Goal: Check status: Check status

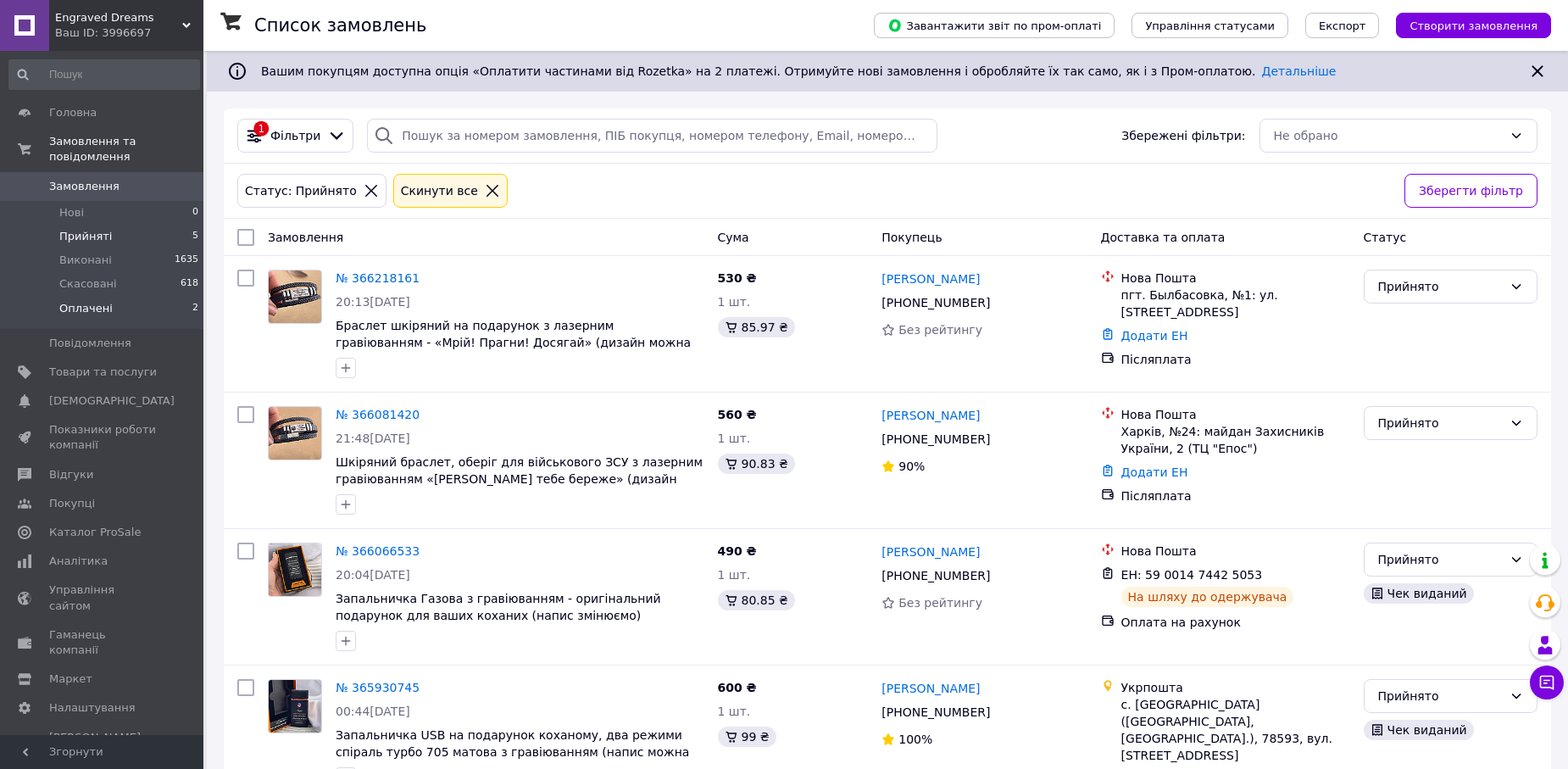
click at [175, 297] on li "Оплачені 2" at bounding box center [104, 312] width 209 height 32
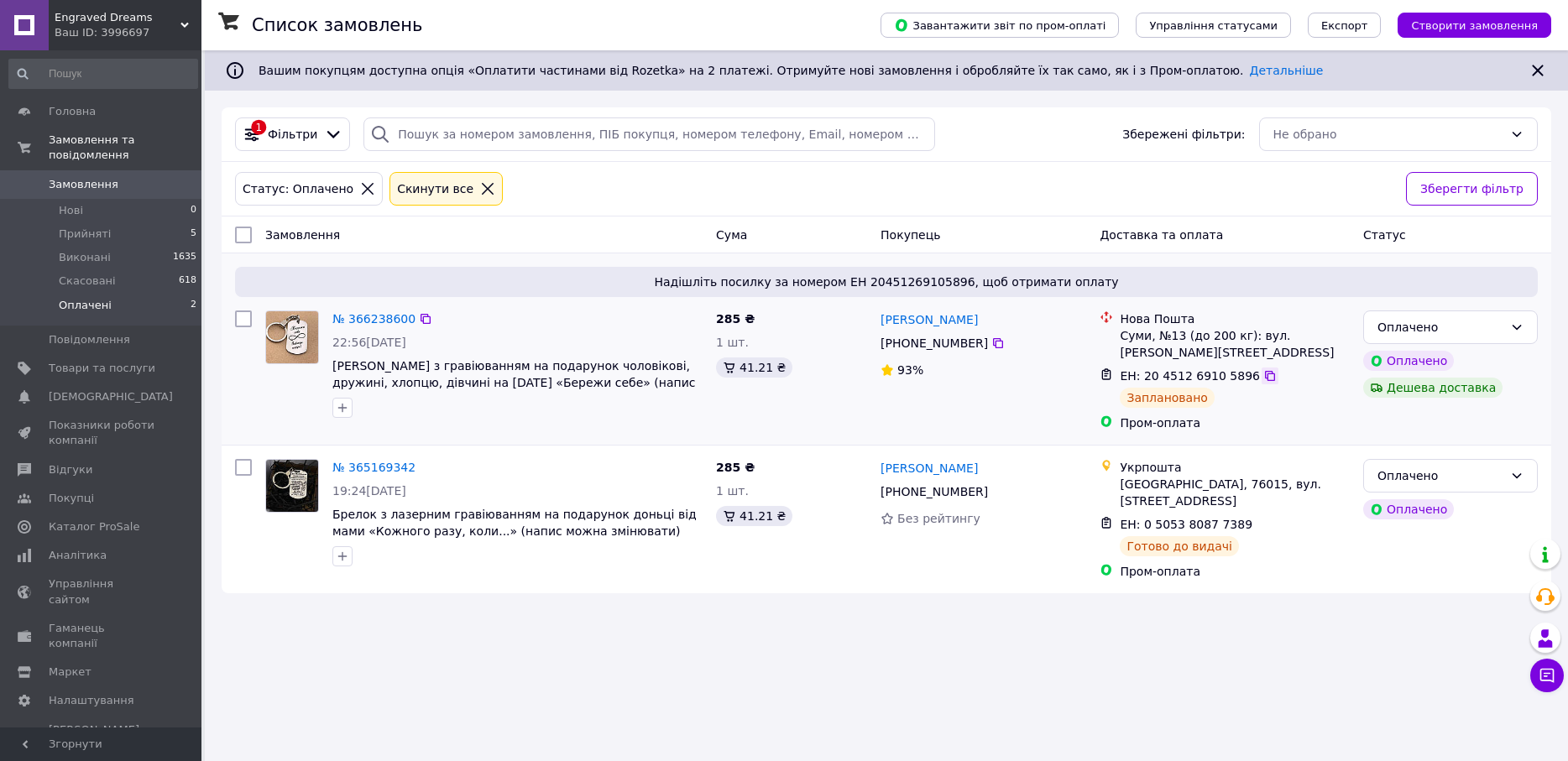
click at [1264, 378] on icon at bounding box center [1270, 376] width 13 height 13
click at [992, 340] on icon at bounding box center [998, 344] width 13 height 13
click at [135, 222] on li "Прийняті 5" at bounding box center [103, 234] width 207 height 24
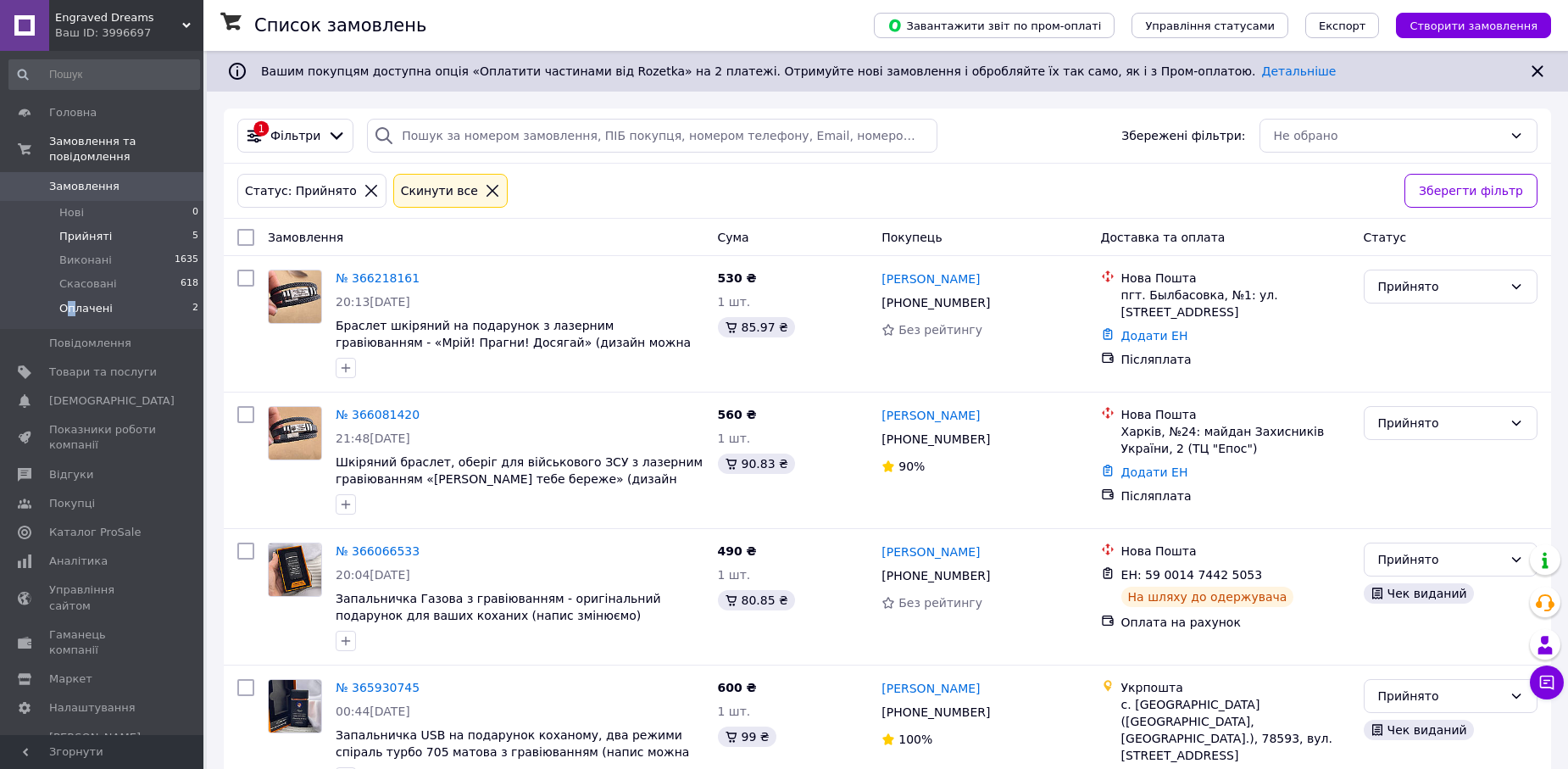
click at [72, 301] on span "Оплачені" at bounding box center [85, 309] width 53 height 15
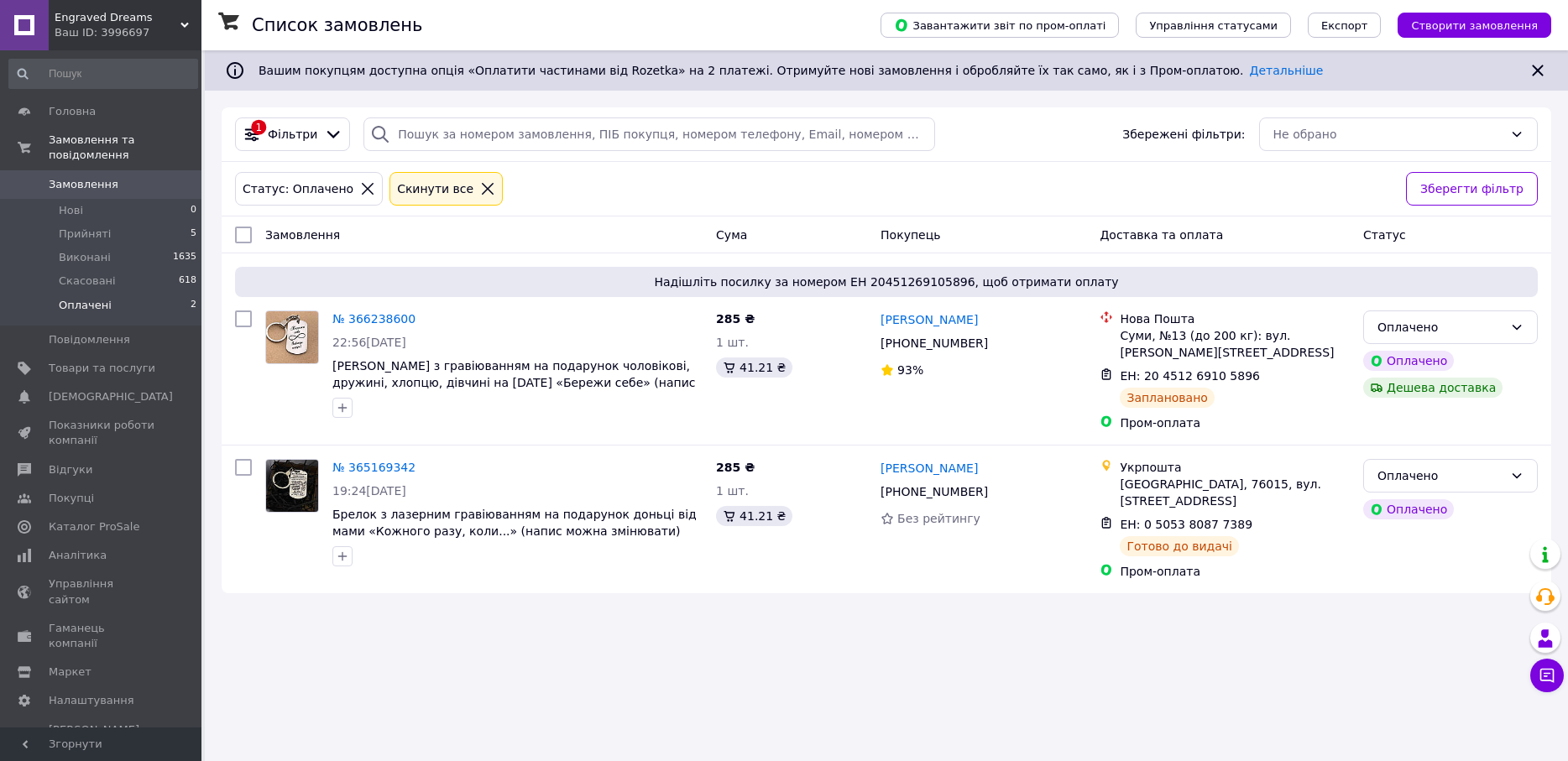
click at [632, 603] on div "Список замовлень Завантажити звіт по пром-оплаті Управління статусами Експорт С…" at bounding box center [886, 330] width 1363 height 560
click at [149, 222] on li "Прийняті 5" at bounding box center [103, 234] width 207 height 24
